Goal: Navigation & Orientation: Find specific page/section

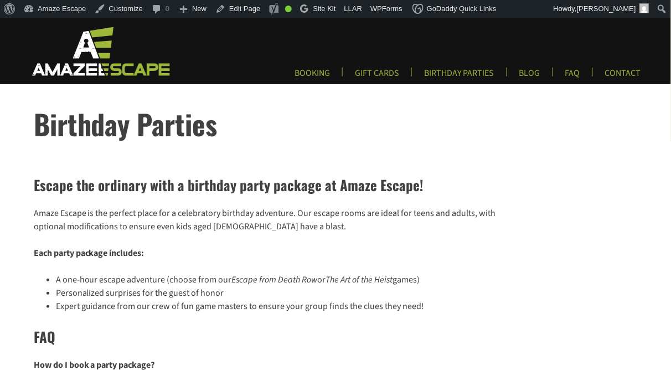
click at [64, 56] on img at bounding box center [100, 50] width 164 height 51
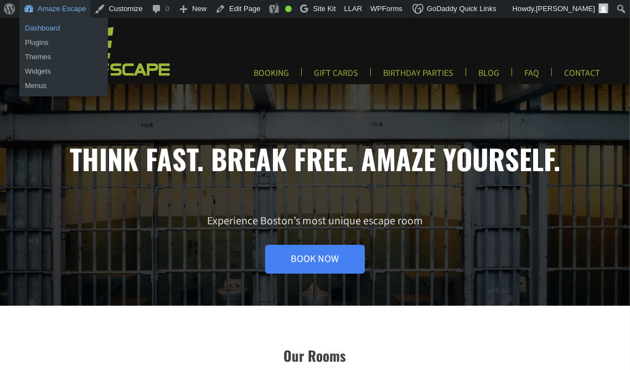
click at [49, 29] on link "Dashboard" at bounding box center [63, 28] width 89 height 14
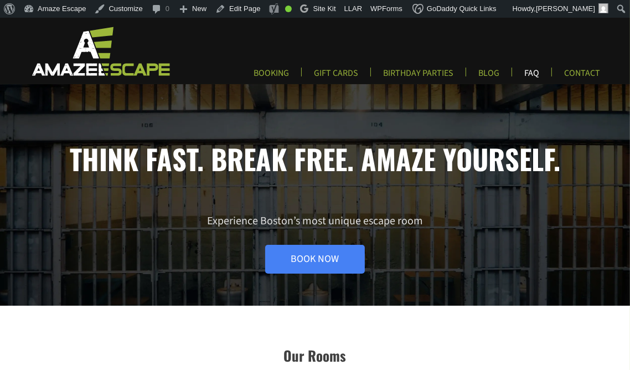
click at [545, 71] on link "FAQ" at bounding box center [532, 77] width 33 height 18
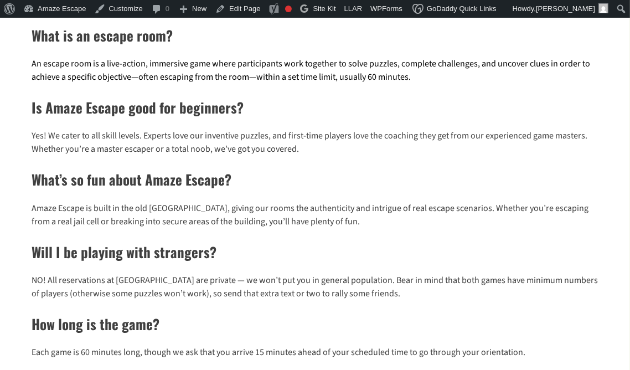
scroll to position [146, 0]
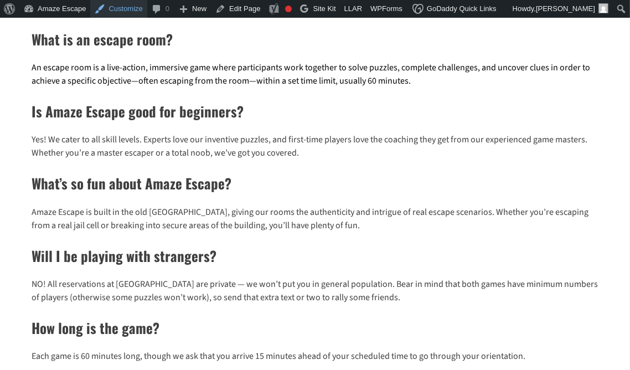
click at [125, 9] on link "Customize" at bounding box center [118, 9] width 56 height 18
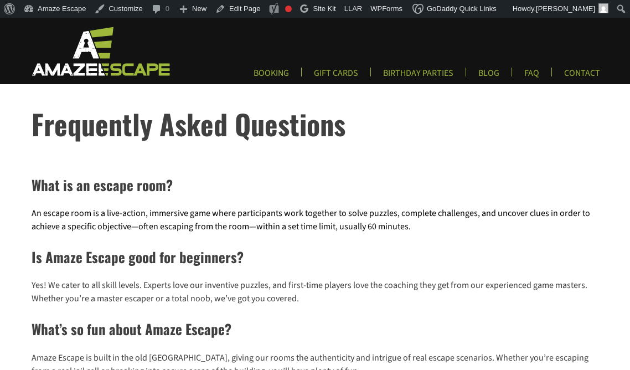
scroll to position [146, 0]
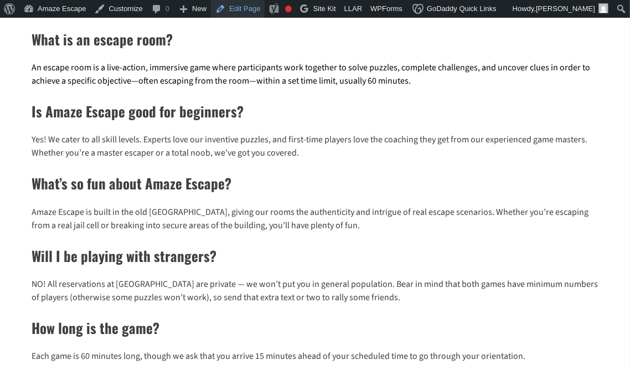
click at [253, 11] on link "Edit Page" at bounding box center [238, 9] width 54 height 18
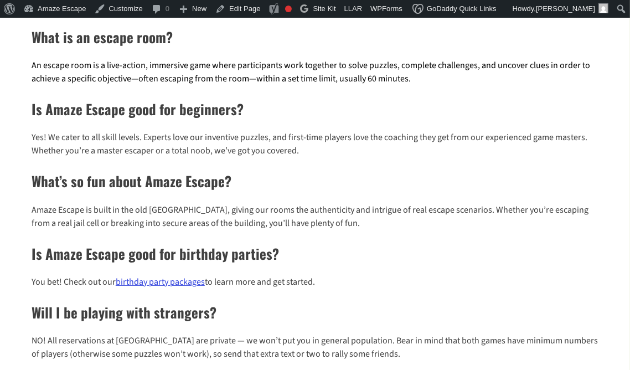
scroll to position [155, 0]
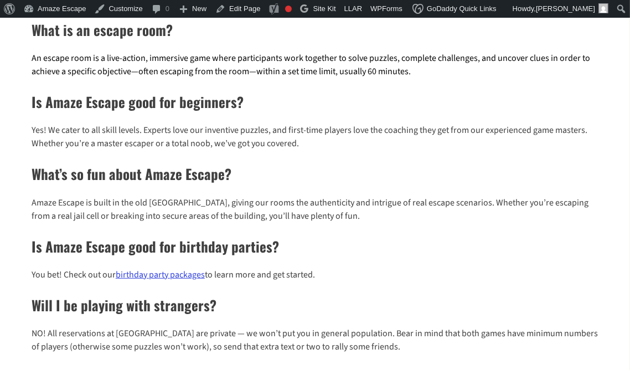
click at [188, 276] on link "birthday party packages" at bounding box center [160, 275] width 89 height 12
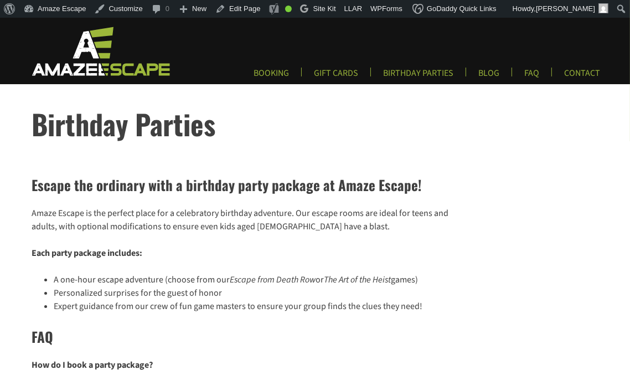
click at [101, 70] on img at bounding box center [100, 50] width 164 height 51
